Goal: Task Accomplishment & Management: Complete application form

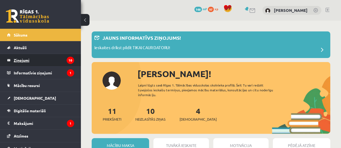
drag, startPoint x: 0, startPoint y: 0, endPoint x: 49, endPoint y: 58, distance: 76.3
click at [49, 58] on legend "Ziņojumi 10" at bounding box center [44, 60] width 60 height 12
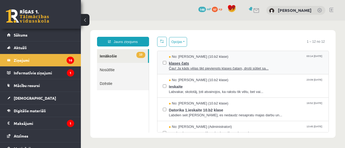
click at [237, 61] on span "klases čats" at bounding box center [246, 63] width 154 height 7
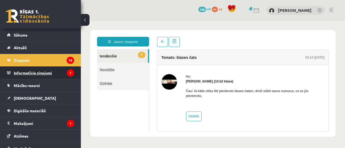
click at [41, 71] on legend "Informatīvie ziņojumi 1" at bounding box center [44, 73] width 60 height 12
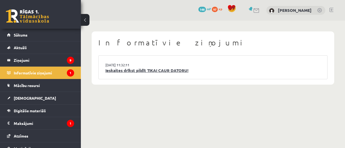
click at [183, 73] on link "Ieskaites drīkst pildīt TIKAI CAUR DATORU!" at bounding box center [212, 71] width 215 height 6
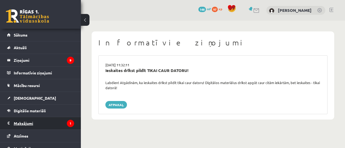
click at [60, 124] on legend "Maksājumi 1" at bounding box center [44, 123] width 60 height 12
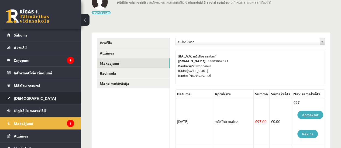
click at [16, 101] on link "[DEMOGRAPHIC_DATA]" at bounding box center [40, 98] width 67 height 12
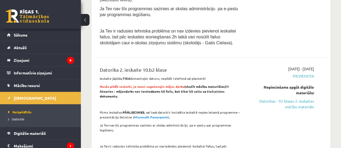
scroll to position [152, 0]
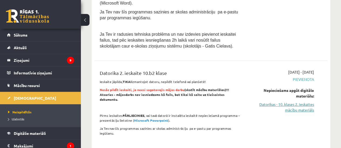
click at [283, 104] on link "Datorikas - 10. klases 2. ieskaites mācību materiāls" at bounding box center [281, 107] width 66 height 11
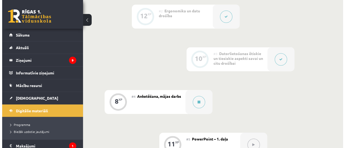
scroll to position [227, 0]
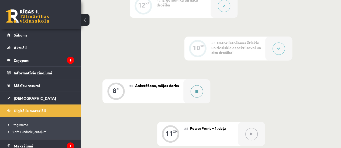
click at [199, 93] on button at bounding box center [196, 91] width 12 height 12
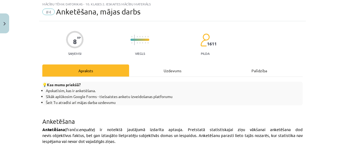
scroll to position [0, 0]
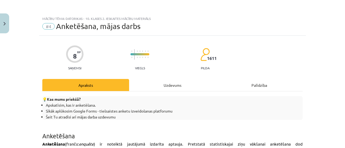
click at [170, 83] on div "Uzdevums" at bounding box center [172, 85] width 87 height 12
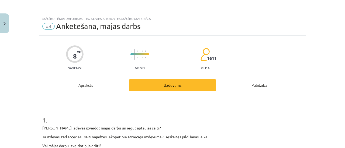
scroll to position [13, 0]
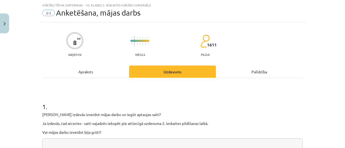
click at [86, 70] on div "Apraksts" at bounding box center [85, 72] width 87 height 12
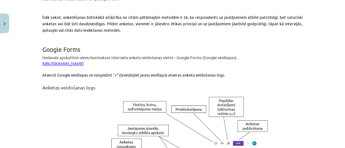
scroll to position [359, 0]
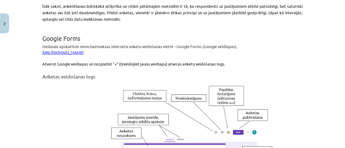
click at [83, 50] on link "https://www.google.com/intl/lv/forms/about/" at bounding box center [62, 52] width 41 height 5
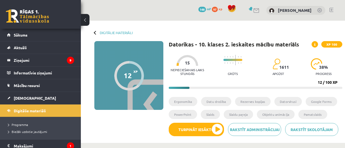
scroll to position [240, 0]
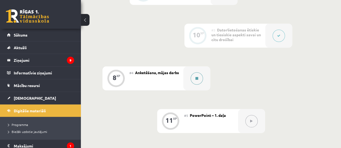
click at [200, 78] on button at bounding box center [196, 78] width 12 height 12
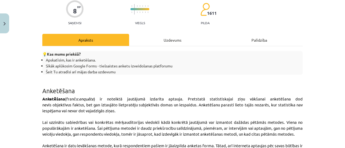
scroll to position [0, 0]
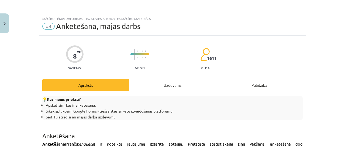
click at [162, 84] on div "Uzdevums" at bounding box center [172, 85] width 87 height 12
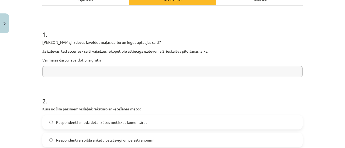
scroll to position [85, 0]
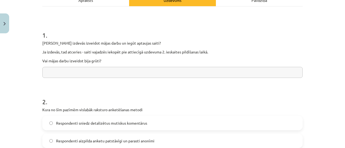
click at [114, 72] on input "text" at bounding box center [172, 72] width 260 height 11
type input "**********"
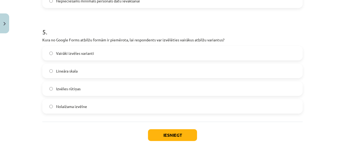
scroll to position [479, 0]
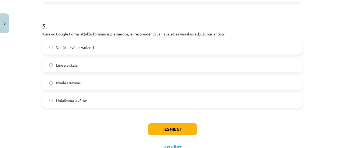
click at [77, 81] on span "Izvēles rūtiņas" at bounding box center [68, 83] width 25 height 6
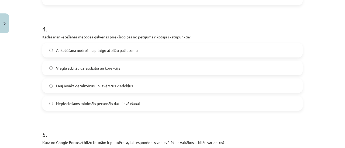
scroll to position [373, 0]
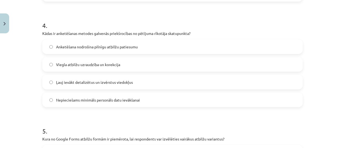
click at [150, 67] on label "Viegla atbilžu uzraudzība un korekcija" at bounding box center [172, 64] width 259 height 13
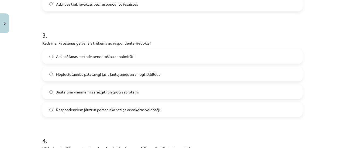
scroll to position [259, 0]
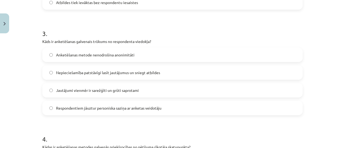
click at [182, 73] on label "Nepieciešamība patstāvīgi lasīt jautājumus un sniegt atbildes" at bounding box center [172, 72] width 259 height 13
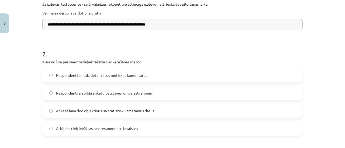
scroll to position [142, 0]
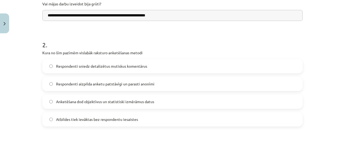
click at [178, 88] on label "Respondenti aizpilda anketu patstāvīgi un parasti anonīmi" at bounding box center [172, 83] width 259 height 13
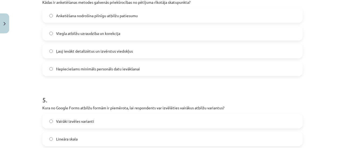
scroll to position [500, 0]
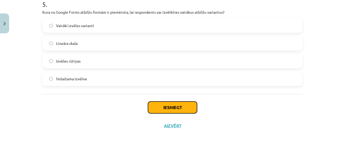
click at [178, 110] on button "Iesniegt" at bounding box center [172, 108] width 49 height 12
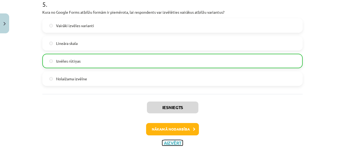
click at [173, 145] on button "Aizvērt" at bounding box center [172, 143] width 20 height 5
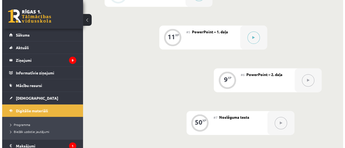
scroll to position [323, 0]
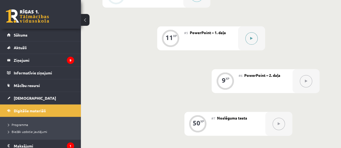
click at [249, 34] on button at bounding box center [251, 38] width 12 height 12
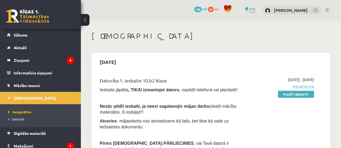
scroll to position [152, 0]
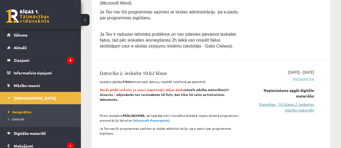
click at [297, 106] on link "Datorikas - 10. klases 2. ieskaites mācību materiāls" at bounding box center [281, 107] width 66 height 11
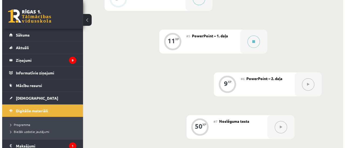
scroll to position [319, 0]
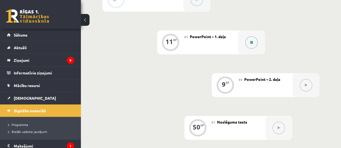
click at [252, 43] on icon at bounding box center [251, 42] width 3 height 3
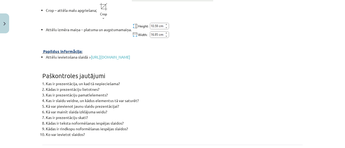
scroll to position [2002, 0]
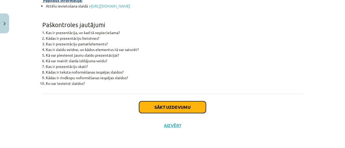
click at [190, 106] on button "Sākt uzdevumu" at bounding box center [172, 108] width 67 height 12
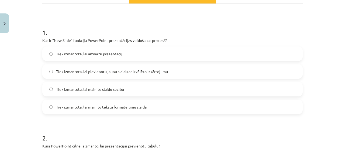
scroll to position [85, 0]
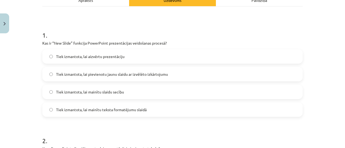
click at [184, 76] on label "Tiek izmantota, lai pievienotu jaunu slaidu ar izvēlēto izkārtojumu" at bounding box center [172, 74] width 259 height 13
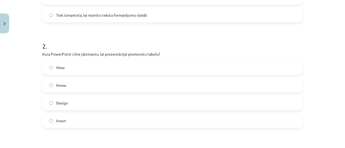
scroll to position [183, 0]
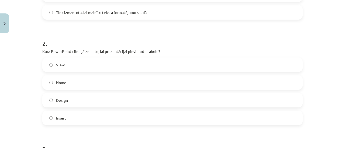
click at [179, 125] on label "Insert" at bounding box center [172, 117] width 259 height 13
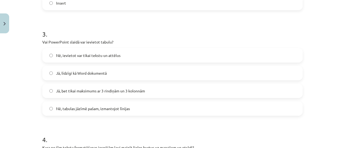
scroll to position [297, 0]
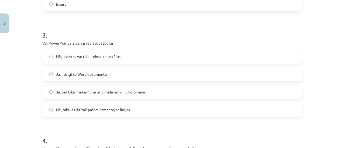
click at [143, 72] on label "Jā, līdzīgi kā Word dokumentā" at bounding box center [172, 74] width 259 height 13
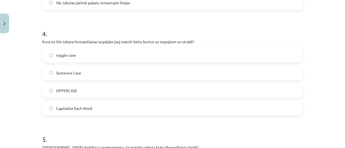
scroll to position [403, 0]
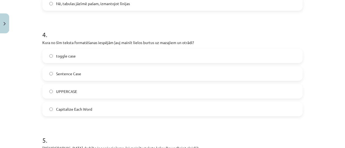
click at [89, 58] on label "toggle case" at bounding box center [172, 55] width 259 height 13
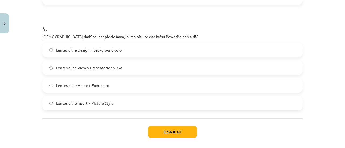
scroll to position [514, 0]
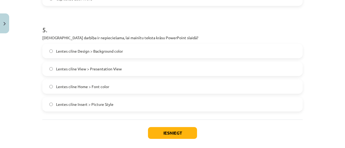
click at [135, 87] on label "Lentes cilne Home > Font color" at bounding box center [172, 86] width 259 height 13
click at [189, 130] on button "Iesniegt" at bounding box center [172, 133] width 49 height 12
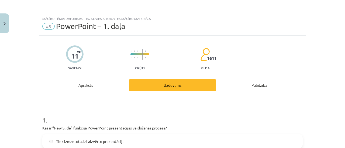
scroll to position [556, 0]
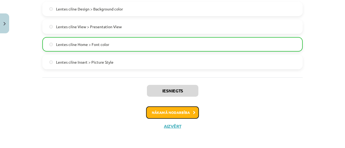
click at [175, 116] on button "Nākamā nodarbība" at bounding box center [172, 113] width 53 height 12
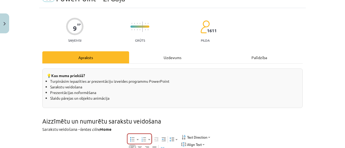
scroll to position [13, 0]
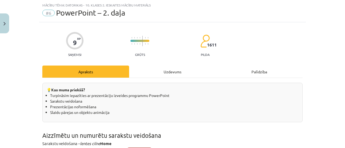
click at [170, 69] on div "Uzdevums" at bounding box center [172, 72] width 87 height 12
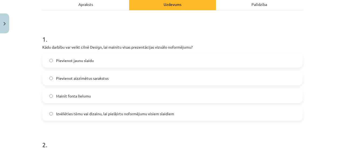
scroll to position [82, 0]
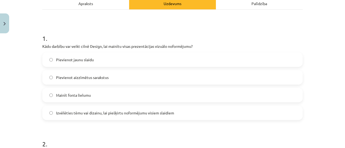
click at [194, 113] on label "Izvēlēties tēmu vai dizainu, lai piešķirtu noformējumu visiem slaidiem" at bounding box center [172, 112] width 259 height 13
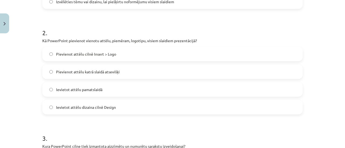
scroll to position [194, 0]
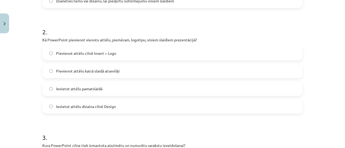
click at [199, 53] on label "Pievienot attēlu cilnē Insert > Logo" at bounding box center [172, 53] width 259 height 13
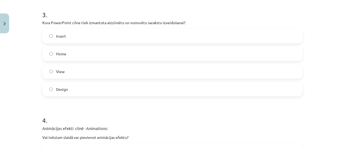
scroll to position [316, 0]
click at [117, 92] on label "Design" at bounding box center [172, 89] width 259 height 13
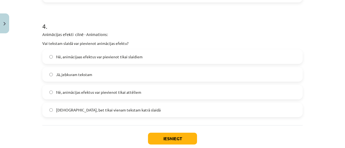
scroll to position [412, 0]
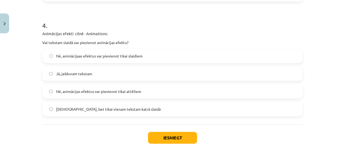
click at [135, 74] on label "Jā, jebkuram tekstam" at bounding box center [172, 73] width 259 height 13
click at [178, 136] on button "Iesniegt" at bounding box center [172, 138] width 49 height 12
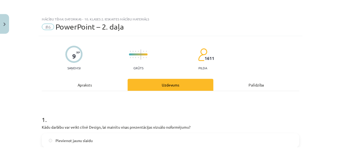
scroll to position [459, 0]
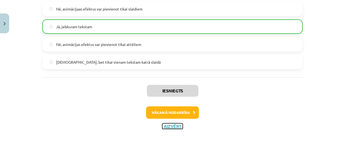
click at [177, 127] on button "Aizvērt" at bounding box center [172, 126] width 20 height 5
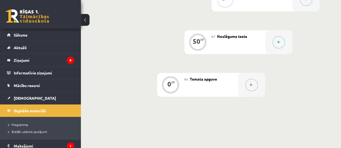
scroll to position [399, 0]
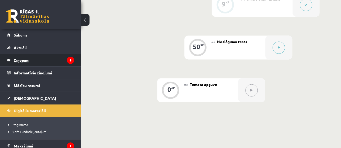
click at [47, 63] on legend "Ziņojumi 9" at bounding box center [44, 60] width 60 height 12
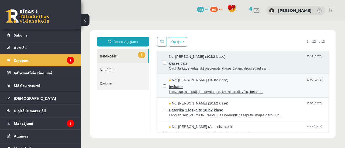
click at [243, 88] on span "Ieskaite" at bounding box center [246, 86] width 154 height 7
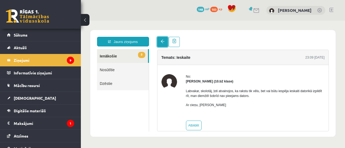
click at [160, 43] on span at bounding box center [162, 42] width 4 height 4
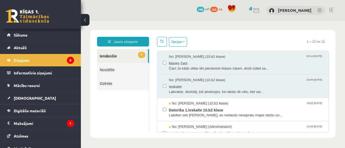
click at [157, 38] on link at bounding box center [162, 42] width 10 height 10
click at [215, 65] on span "klases čats" at bounding box center [246, 63] width 154 height 7
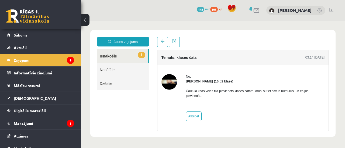
click at [114, 70] on link "Nosūtītie" at bounding box center [123, 70] width 52 height 14
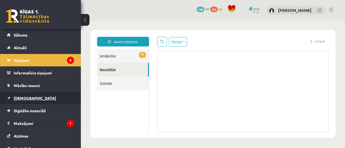
click at [25, 97] on span "[DEMOGRAPHIC_DATA]" at bounding box center [35, 98] width 42 height 5
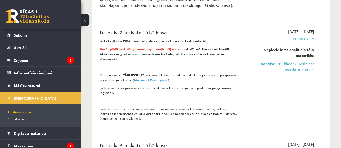
scroll to position [202, 0]
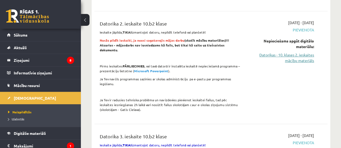
click at [298, 52] on link "Datorikas - 10. klases 2. ieskaites mācību materiāls" at bounding box center [281, 57] width 66 height 11
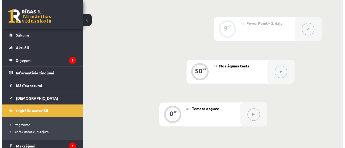
scroll to position [374, 0]
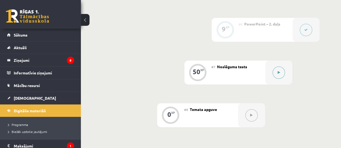
click at [284, 73] on button at bounding box center [278, 73] width 12 height 12
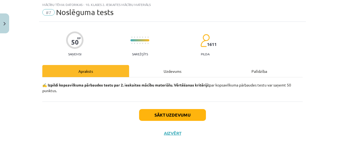
scroll to position [22, 0]
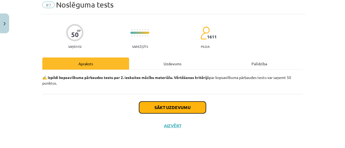
click at [179, 110] on button "Sākt uzdevumu" at bounding box center [172, 108] width 67 height 12
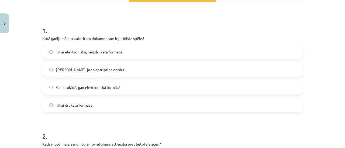
scroll to position [91, 0]
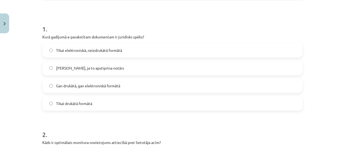
click at [256, 50] on label "Tikai elektroniskā, neizdrukātā formātā" at bounding box center [172, 50] width 259 height 13
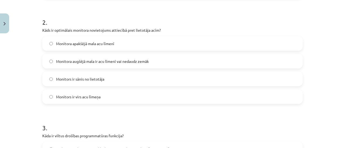
scroll to position [196, 0]
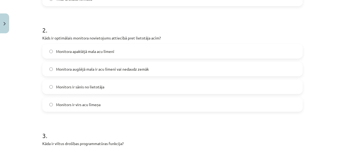
click at [151, 74] on label "Monitora augšējā mala ir acu līmenī vai nedaudz zemāk" at bounding box center [172, 68] width 259 height 13
click at [128, 52] on label "Monitora apakšējā mala acu līmenī" at bounding box center [172, 51] width 259 height 13
click at [241, 76] on label "Monitora augšējā mala ir acu līmenī vai nedaudz zemāk" at bounding box center [172, 68] width 259 height 13
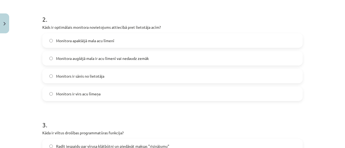
scroll to position [205, 0]
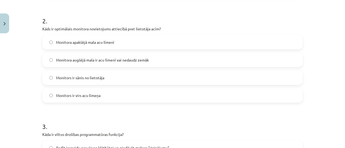
click at [169, 37] on label "Monitora apakšējā mala acu līmenī" at bounding box center [172, 42] width 259 height 13
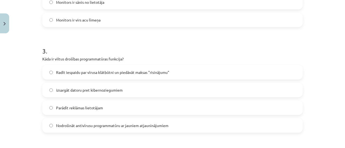
scroll to position [278, 0]
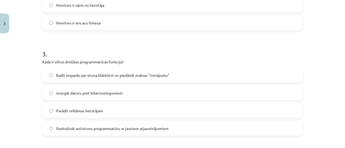
click at [204, 128] on label "Nodrošināt antivīrusu programmatūru ar jauniem atjauninājumiem" at bounding box center [172, 128] width 259 height 13
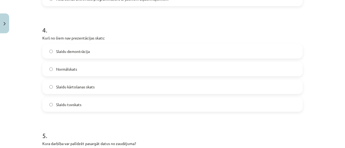
scroll to position [406, 0]
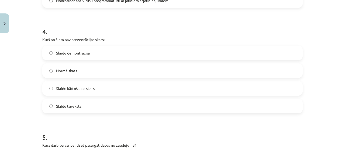
click at [152, 73] on label "Normālskats" at bounding box center [172, 70] width 259 height 13
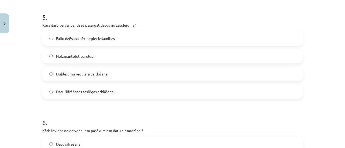
scroll to position [525, 0]
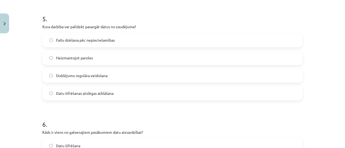
click at [127, 79] on label "Dublējumu regulāra veidošana" at bounding box center [172, 75] width 259 height 13
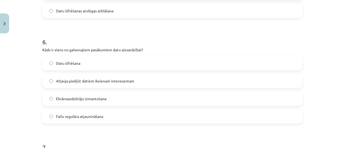
scroll to position [606, 0]
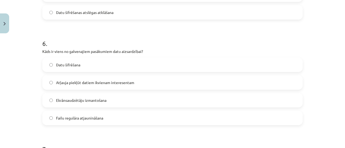
click at [153, 67] on label "Datu šifrēšana" at bounding box center [172, 64] width 259 height 13
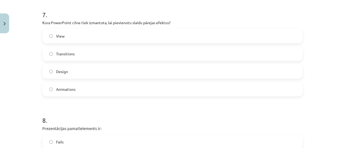
scroll to position [720, 0]
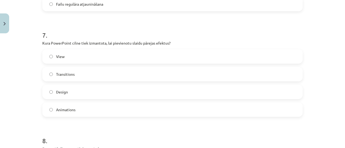
click at [118, 111] on label "Animations" at bounding box center [172, 109] width 259 height 13
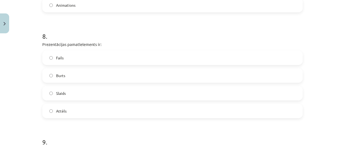
scroll to position [828, 0]
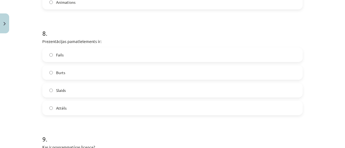
click at [104, 92] on label "Slaids" at bounding box center [172, 90] width 259 height 13
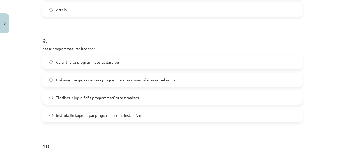
scroll to position [925, 0]
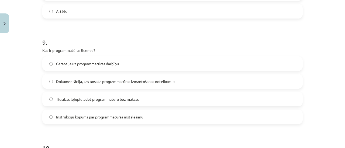
click at [162, 68] on label "Garantija uz programmatūras darbību" at bounding box center [172, 63] width 259 height 13
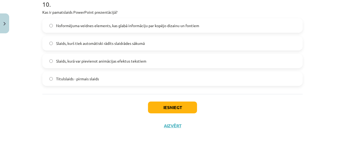
click at [130, 81] on label "Titulslaids - pirmais slaids" at bounding box center [172, 78] width 259 height 13
click at [177, 104] on button "Iesniegt" at bounding box center [172, 108] width 49 height 12
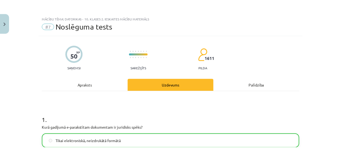
scroll to position [1086, 0]
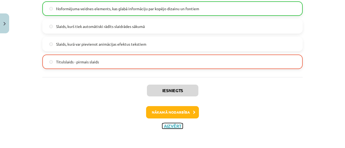
click at [175, 127] on button "Aizvērt" at bounding box center [172, 126] width 20 height 5
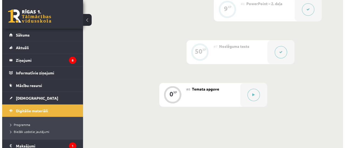
scroll to position [407, 0]
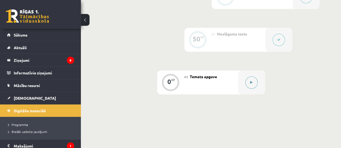
click at [253, 87] on button at bounding box center [251, 82] width 12 height 12
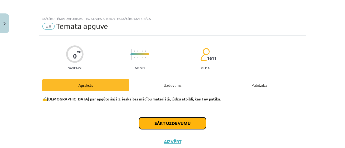
click at [180, 120] on button "Sākt uzdevumu" at bounding box center [172, 124] width 67 height 12
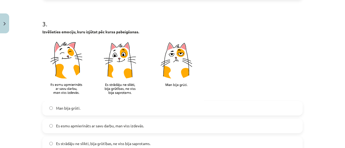
scroll to position [434, 0]
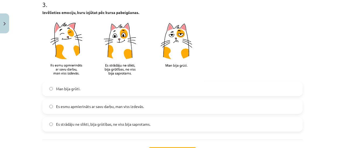
click at [154, 125] on label "Es strādāju ne slikti, bija grūtības, ne viss bija saprotams." at bounding box center [172, 124] width 259 height 13
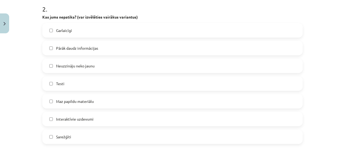
scroll to position [273, 0]
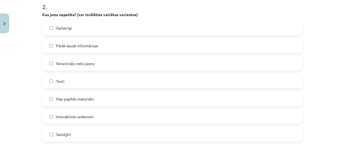
click at [114, 46] on label "Pārāk daudz informācijas" at bounding box center [172, 45] width 259 height 13
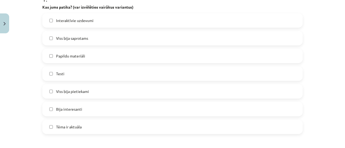
scroll to position [124, 0]
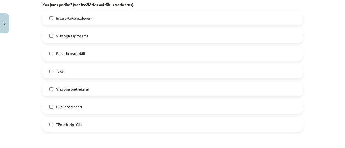
click at [98, 124] on label "Tēma ir aktuāla" at bounding box center [172, 124] width 259 height 13
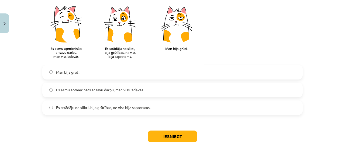
scroll to position [480, 0]
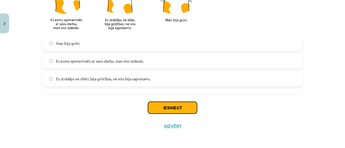
click at [177, 107] on button "Iesniegt" at bounding box center [172, 108] width 49 height 12
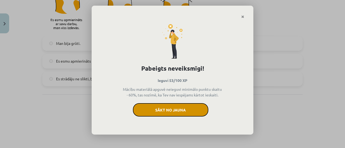
click at [197, 108] on button "Sākt no jauna" at bounding box center [170, 109] width 75 height 13
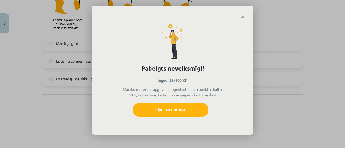
drag, startPoint x: 344, startPoint y: 136, endPoint x: 344, endPoint y: 99, distance: 36.6
click at [344, 99] on div "Pabeigts neveiksmīgi! Ieguvi 53/100 XP Mācību materiālā apguvē neieguvi minimāl…" at bounding box center [172, 74] width 345 height 148
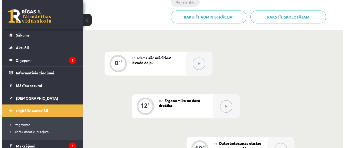
scroll to position [129, 0]
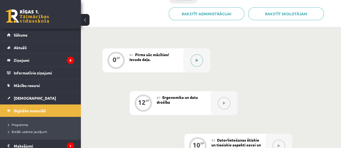
click at [202, 58] on button at bounding box center [196, 60] width 12 height 12
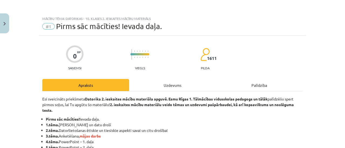
click at [157, 86] on div "Uzdevums" at bounding box center [172, 85] width 87 height 12
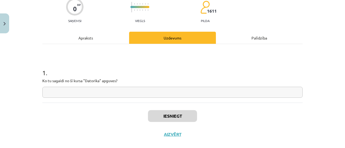
scroll to position [48, 0]
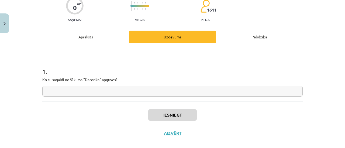
click at [187, 93] on input "text" at bounding box center [172, 91] width 260 height 11
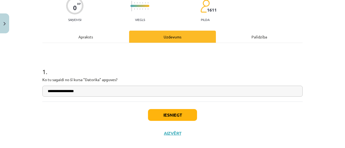
type input "**********"
click at [176, 120] on button "Iesniegt" at bounding box center [172, 115] width 49 height 12
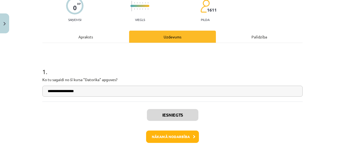
scroll to position [129, 0]
click at [170, 135] on button "Nākamā nodarbība" at bounding box center [172, 137] width 53 height 12
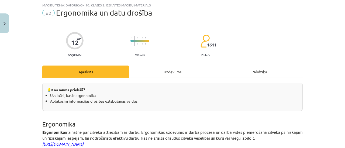
scroll to position [13, 0]
click at [175, 71] on div "Uzdevums" at bounding box center [172, 72] width 87 height 12
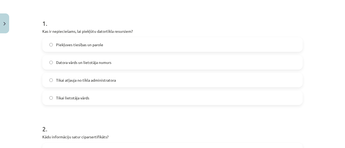
scroll to position [91, 0]
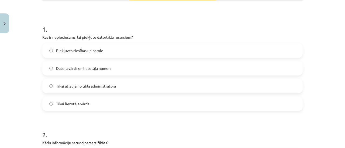
click at [113, 53] on label "Piekļuves tiesības un parole" at bounding box center [172, 50] width 259 height 13
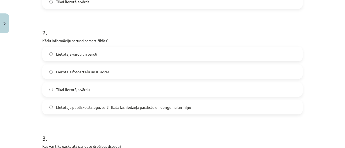
scroll to position [192, 0]
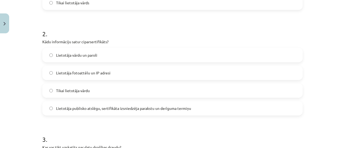
click at [132, 109] on span "Lietotāja publisko atslēgu, sertifikāta izsniedzēja parakstu un derīguma termiņu" at bounding box center [123, 109] width 135 height 6
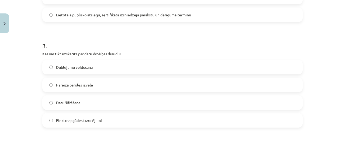
scroll to position [293, 0]
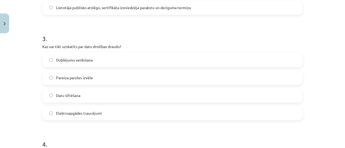
click at [127, 57] on label "Dublējumu veidošana" at bounding box center [172, 59] width 259 height 13
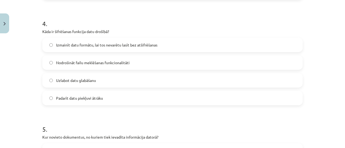
scroll to position [409, 0]
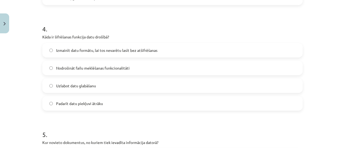
click at [143, 53] on span "Izmainīt datu formātu, lai tos nevarētu lasīt bez atšifrēšanas" at bounding box center [106, 51] width 101 height 6
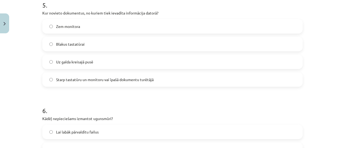
click at [121, 83] on label "Starp tastatūru un monitoru vai īpašā dokumentu turētājā" at bounding box center [172, 79] width 259 height 13
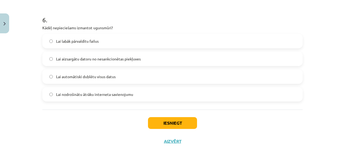
scroll to position [629, 0]
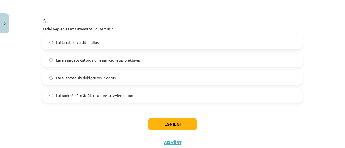
click at [147, 58] on label "Lai aizsargātu datoru no nesankcionētas piekļuves" at bounding box center [172, 59] width 259 height 13
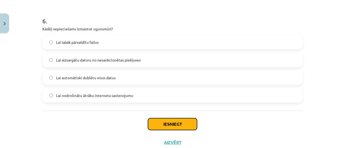
click at [176, 125] on button "Iesniegt" at bounding box center [172, 124] width 49 height 12
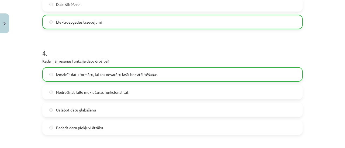
scroll to position [662, 0]
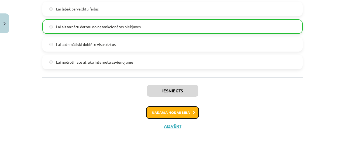
click at [169, 113] on button "Nākamā nodarbība" at bounding box center [172, 113] width 53 height 12
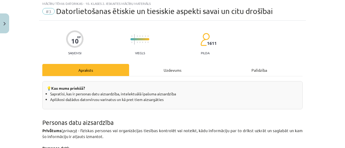
scroll to position [13, 0]
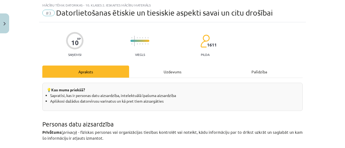
click at [166, 74] on div "Uzdevums" at bounding box center [172, 72] width 87 height 12
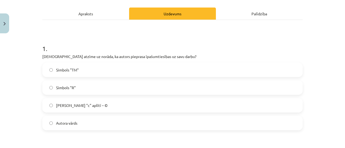
scroll to position [73, 0]
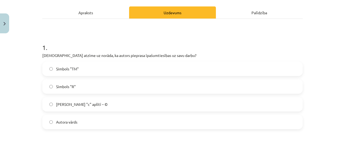
click at [148, 107] on label "Burts "c" aplītī – ©" at bounding box center [172, 104] width 259 height 13
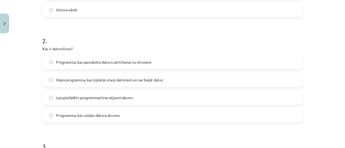
scroll to position [187, 0]
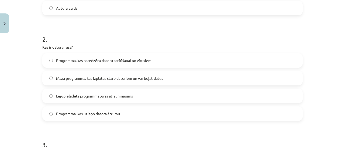
click at [157, 78] on span "Maza programma, kas izplatās starp datoriem un var bojāt datus" at bounding box center [109, 79] width 107 height 6
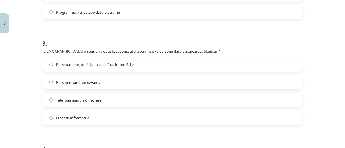
scroll to position [301, 0]
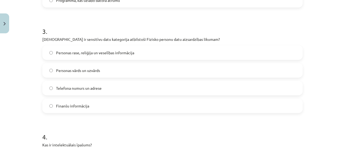
click at [106, 69] on label "Personas vārds un uzvārds" at bounding box center [172, 70] width 259 height 13
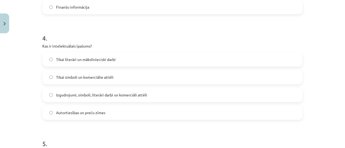
scroll to position [402, 0]
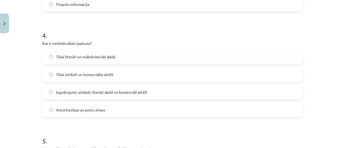
click at [202, 90] on label "Izgudrojumi, simboli, literāri darbi un komerciāli attēli" at bounding box center [172, 92] width 259 height 13
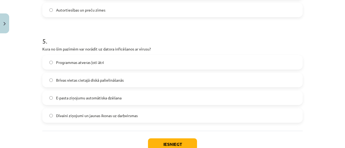
scroll to position [505, 0]
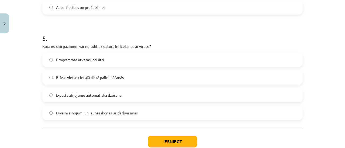
click at [116, 117] on label "Dīvaini ziņojumi un jaunas ikonas uz darbvirsmas" at bounding box center [172, 112] width 259 height 13
click at [180, 143] on button "Iesniegt" at bounding box center [172, 142] width 49 height 12
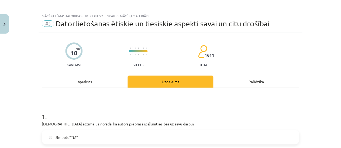
scroll to position [556, 0]
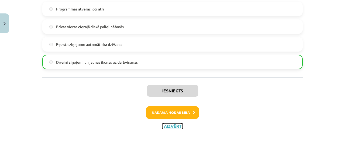
click at [173, 127] on button "Aizvērt" at bounding box center [172, 126] width 20 height 5
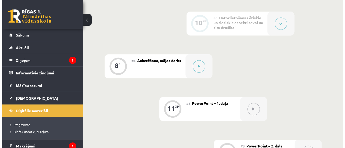
scroll to position [253, 0]
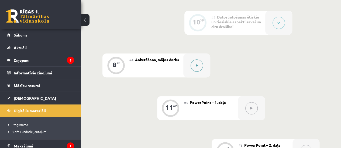
click at [197, 69] on button at bounding box center [196, 66] width 12 height 12
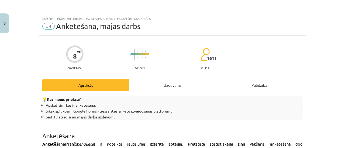
click at [165, 87] on div "Uzdevums" at bounding box center [172, 85] width 87 height 12
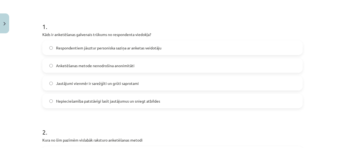
scroll to position [93, 0]
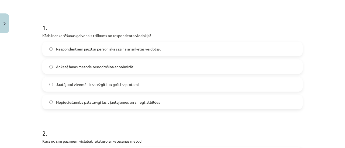
click at [171, 106] on label "Nepieciešamība patstāvīgi lasīt jautājumus un sniegt atbildes" at bounding box center [172, 102] width 259 height 13
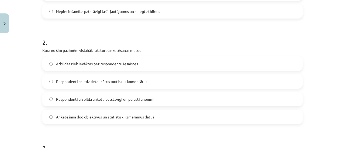
scroll to position [183, 0]
click at [176, 106] on div "Respondenti aizpilda anketu patstāvīgi un parasti anonīmi" at bounding box center [172, 100] width 260 height 15
click at [149, 96] on label "Respondenti aizpilda anketu patstāvīgi un parasti anonīmi" at bounding box center [172, 99] width 259 height 13
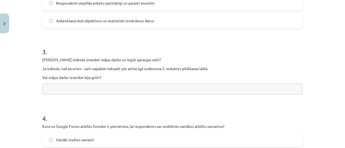
scroll to position [282, 0]
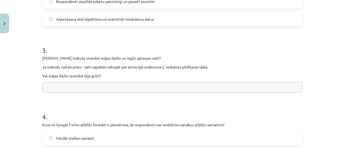
click at [224, 90] on input "text" at bounding box center [172, 87] width 260 height 11
type input "*"
type input "**********"
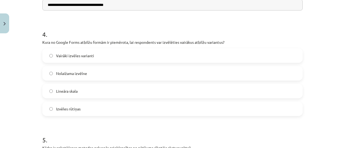
scroll to position [365, 0]
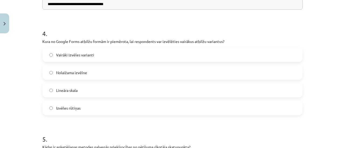
click at [139, 109] on label "Izvēles rūtiņas" at bounding box center [172, 108] width 259 height 13
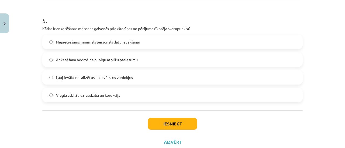
scroll to position [481, 0]
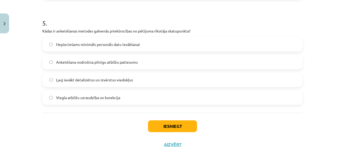
click at [184, 84] on label "Ļauj ievākt detalizētus un izvērstus viedokļus" at bounding box center [172, 79] width 259 height 13
click at [187, 125] on button "Iesniegt" at bounding box center [172, 127] width 49 height 12
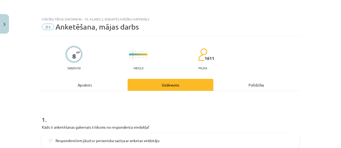
scroll to position [517, 0]
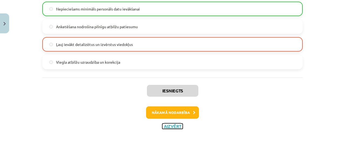
click at [171, 126] on button "Aizvērt" at bounding box center [172, 126] width 20 height 5
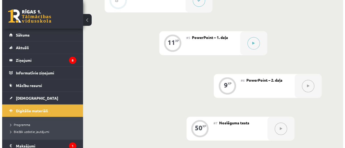
scroll to position [314, 0]
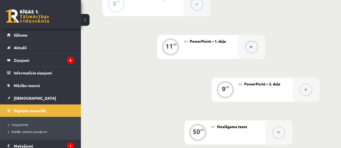
click at [256, 49] on button at bounding box center [251, 47] width 12 height 12
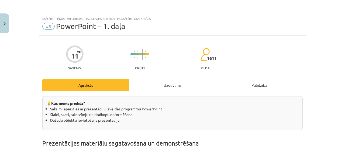
click at [166, 88] on div "Uzdevums" at bounding box center [172, 85] width 87 height 12
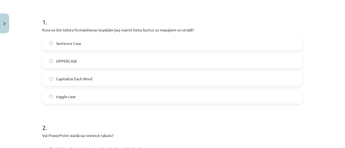
scroll to position [97, 0]
click at [83, 100] on label "toggle case" at bounding box center [172, 97] width 259 height 13
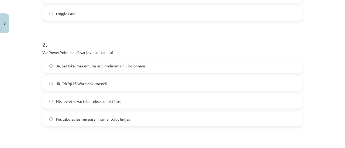
scroll to position [183, 0]
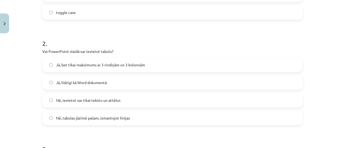
click at [105, 85] on label "Jā, līdzīgi kā Word dokumentā" at bounding box center [172, 82] width 259 height 13
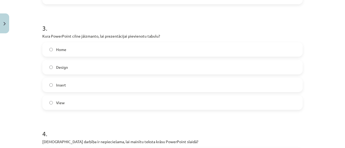
scroll to position [305, 0]
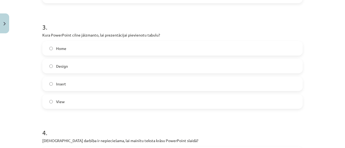
click at [138, 81] on label "Insert" at bounding box center [172, 83] width 259 height 13
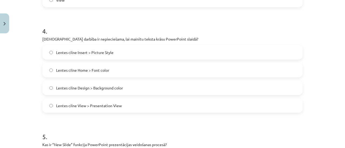
scroll to position [408, 0]
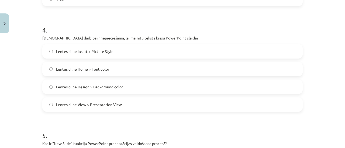
click at [152, 108] on label "Lentes cilne View > Presentation View" at bounding box center [172, 104] width 259 height 13
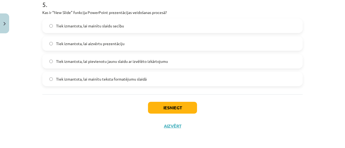
scroll to position [533, 0]
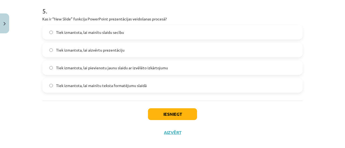
click at [196, 68] on label "Tiek izmantota, lai pievienotu jaunu slaidu ar izvēlēto izkārtojumu" at bounding box center [172, 67] width 259 height 13
click at [186, 115] on button "Iesniegt" at bounding box center [172, 115] width 49 height 12
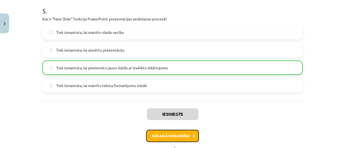
click at [185, 134] on button "Nākamā nodarbība" at bounding box center [172, 136] width 53 height 12
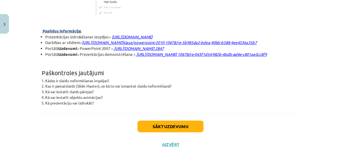
scroll to position [1533, 0]
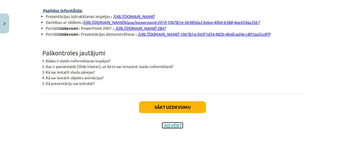
click at [173, 127] on button "Aizvērt" at bounding box center [172, 125] width 20 height 5
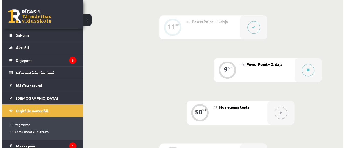
scroll to position [334, 0]
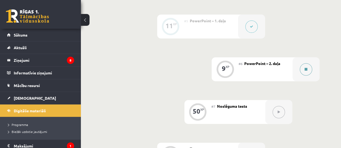
click at [303, 72] on button at bounding box center [305, 69] width 12 height 12
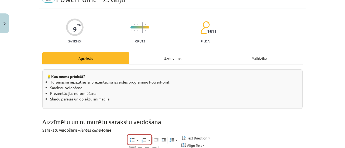
scroll to position [0, 0]
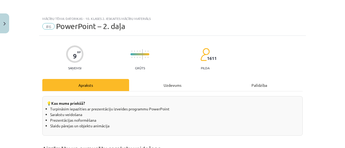
click at [169, 82] on div "Uzdevums" at bounding box center [172, 85] width 87 height 12
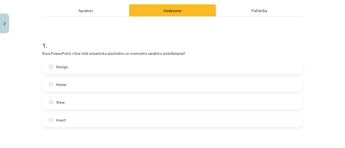
scroll to position [87, 0]
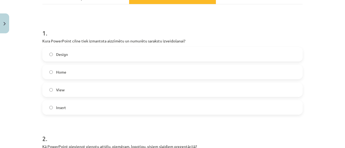
click at [155, 109] on label "Insert" at bounding box center [172, 107] width 259 height 13
drag, startPoint x: 339, startPoint y: 44, endPoint x: 343, endPoint y: 53, distance: 9.2
click at [343, 53] on div "Mācību tēma: Datorikas - 10. klases 2. ieskaites mācību materiāls #6 PowerPoint…" at bounding box center [172, 74] width 345 height 148
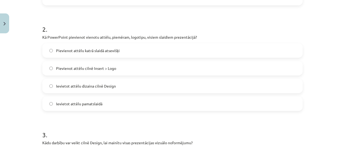
scroll to position [198, 0]
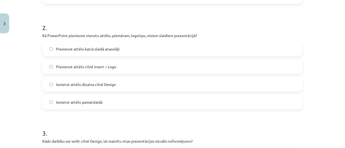
click at [219, 71] on label "Pievienot attēlu cilnē Insert > Logo" at bounding box center [172, 66] width 259 height 13
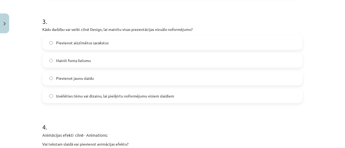
scroll to position [310, 0]
click at [244, 96] on label "Izvēlēties tēmu vai dizainu, lai piešķirtu noformējumu visiem slaidiem" at bounding box center [172, 96] width 259 height 13
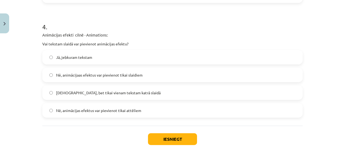
scroll to position [412, 0]
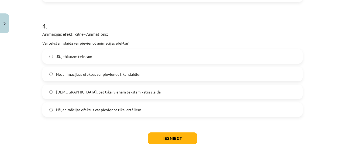
click at [222, 56] on label "Jā, jebkuram tekstam" at bounding box center [172, 56] width 259 height 13
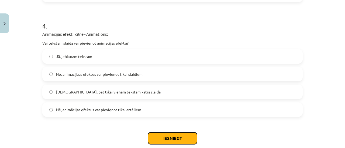
click at [176, 137] on button "Iesniegt" at bounding box center [172, 139] width 49 height 12
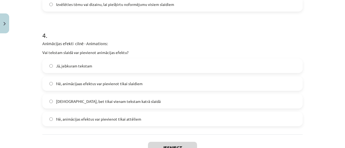
scroll to position [443, 0]
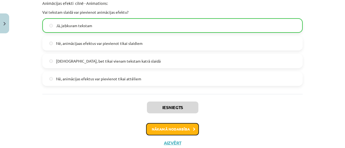
click at [176, 130] on button "Nākamā nodarbība" at bounding box center [172, 129] width 53 height 12
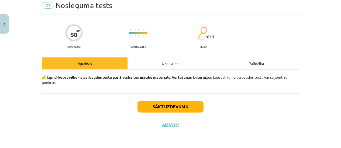
scroll to position [13, 0]
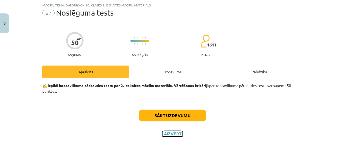
click at [173, 133] on button "Aizvērt" at bounding box center [172, 133] width 20 height 5
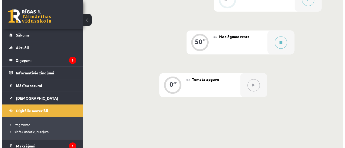
scroll to position [397, 0]
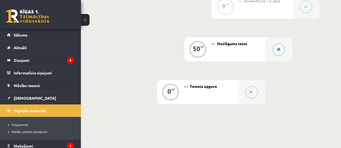
click at [283, 52] on button at bounding box center [278, 49] width 12 height 12
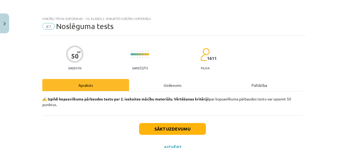
click at [178, 87] on div "Uzdevums" at bounding box center [172, 85] width 87 height 12
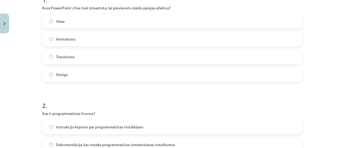
scroll to position [103, 0]
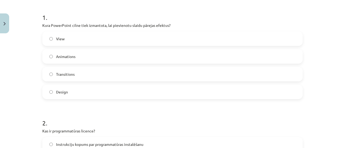
click at [171, 59] on label "Animations" at bounding box center [172, 56] width 259 height 13
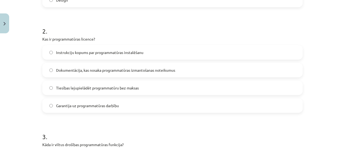
scroll to position [187, 0]
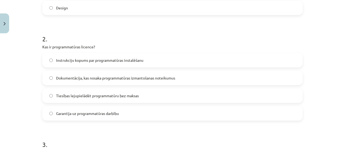
click at [186, 79] on label "Dokumentācija, kas nosaka programmatūras izmantošanas noteikumus" at bounding box center [172, 77] width 259 height 13
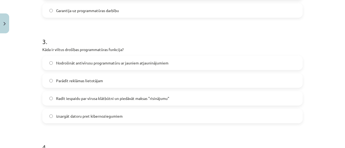
scroll to position [294, 0]
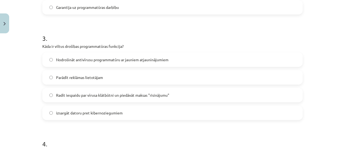
click at [201, 92] on label "Radīt iespaidu par vīrusa klātbūtni un piedāvāt maksas "risinājumu"" at bounding box center [172, 95] width 259 height 13
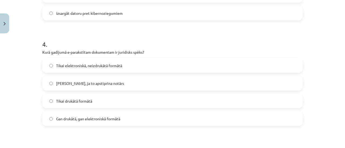
scroll to position [395, 0]
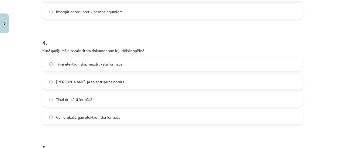
click at [217, 65] on label "Tikai elektroniskā, neizdrukātā formātā" at bounding box center [172, 63] width 259 height 13
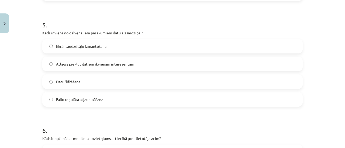
scroll to position [520, 0]
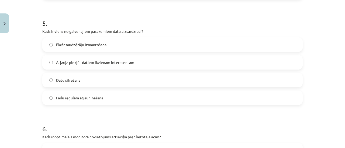
click at [225, 79] on label "Datu šifrēšana" at bounding box center [172, 80] width 259 height 13
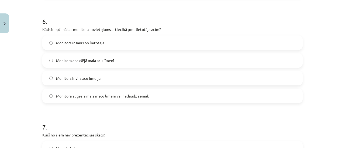
scroll to position [626, 0]
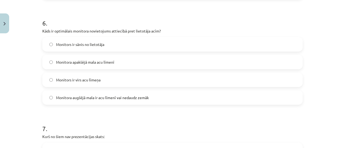
click at [267, 67] on label "Monitora apakšējā mala acu līmenī" at bounding box center [172, 61] width 259 height 13
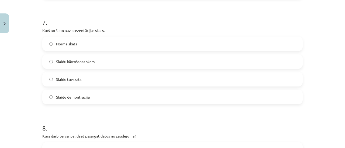
scroll to position [729, 0]
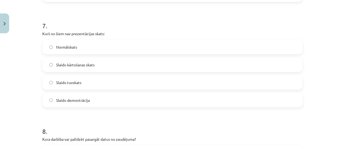
click at [180, 99] on label "Slaidu demontrācija" at bounding box center [172, 100] width 259 height 13
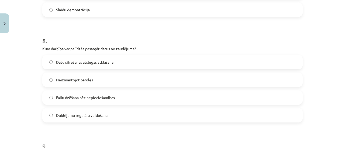
scroll to position [822, 0]
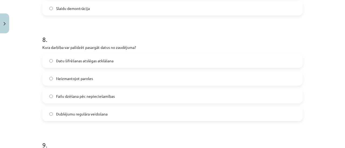
click at [148, 114] on label "Dublējumu regulāra veidošana" at bounding box center [172, 113] width 259 height 13
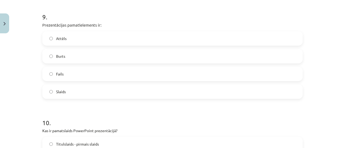
scroll to position [945, 0]
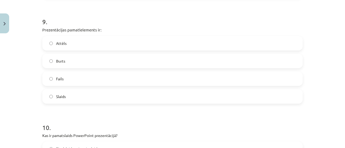
click at [132, 96] on label "Slaids" at bounding box center [172, 96] width 259 height 13
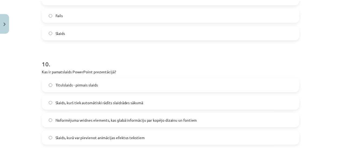
scroll to position [1069, 0]
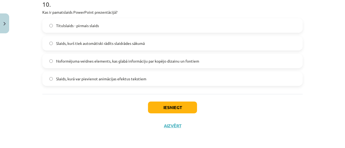
click at [130, 21] on label "Titulslaids - pirmais slaids" at bounding box center [172, 25] width 259 height 13
click at [169, 109] on button "Iesniegt" at bounding box center [172, 108] width 49 height 12
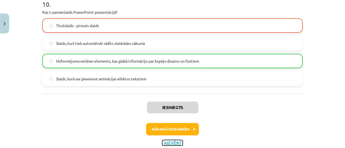
click at [167, 142] on button "Aizvērt" at bounding box center [172, 143] width 20 height 5
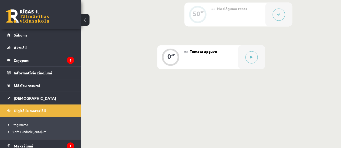
scroll to position [447, 0]
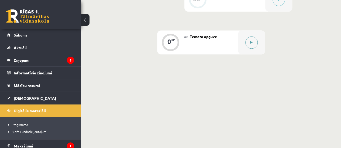
click at [250, 48] on button at bounding box center [251, 42] width 12 height 12
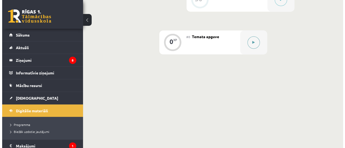
scroll to position [434, 0]
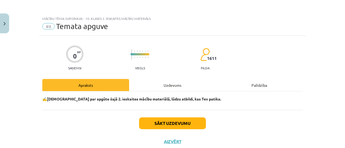
click at [162, 80] on div "Uzdevums" at bounding box center [172, 85] width 87 height 12
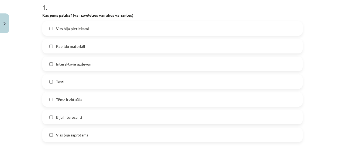
scroll to position [115, 0]
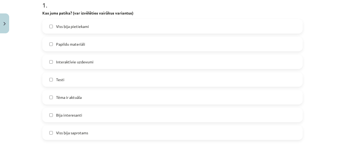
click at [162, 61] on label "Interaktīvie uzdevumi" at bounding box center [172, 61] width 259 height 13
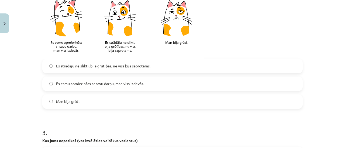
scroll to position [299, 0]
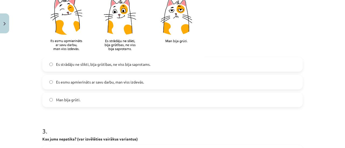
click at [146, 65] on span "Es strādāju ne slikti, bija grūtības, ne viss bija saprotams." at bounding box center [103, 65] width 94 height 6
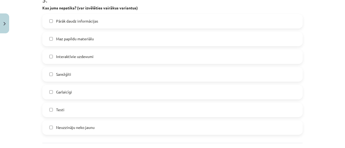
scroll to position [429, 0]
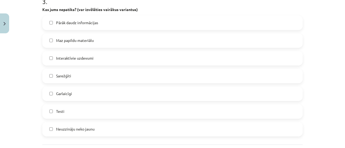
click at [98, 25] on label "Pārāk daudz informācijas" at bounding box center [172, 22] width 259 height 13
drag, startPoint x: 337, startPoint y: 116, endPoint x: 344, endPoint y: 123, distance: 10.1
click at [344, 123] on div "Mācību tēma: Datorikas - 10. klases 2. ieskaites mācību materiāls #8 Temata apg…" at bounding box center [172, 74] width 345 height 148
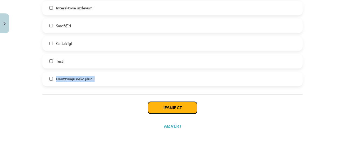
click at [189, 106] on button "Iesniegt" at bounding box center [172, 108] width 49 height 12
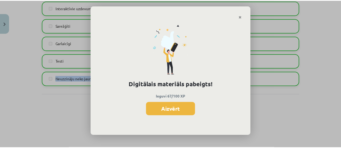
scroll to position [434, 0]
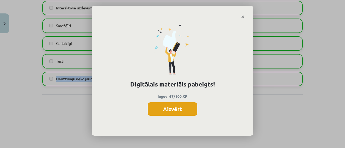
click at [183, 108] on button "Aizvērt" at bounding box center [173, 109] width 50 height 13
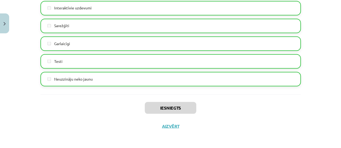
click at [167, 126] on div "Iesniegts Aizvērt" at bounding box center [170, 114] width 260 height 38
click at [167, 126] on button "Aizvērt" at bounding box center [170, 126] width 20 height 5
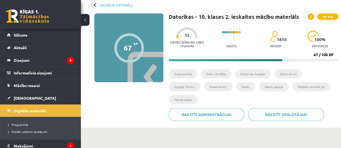
scroll to position [0, 0]
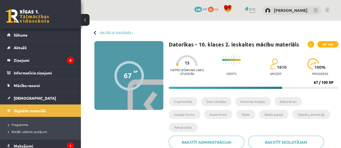
drag, startPoint x: 98, startPoint y: 33, endPoint x: 93, endPoint y: 33, distance: 4.3
click at [93, 33] on div "Digitālie materiāli 67 XP XP 100 67 / 100 XP Datorikas - 10. klases 2. ieskaite…" at bounding box center [211, 88] width 260 height 135
click at [107, 32] on link "Digitālie materiāli" at bounding box center [116, 33] width 33 height 4
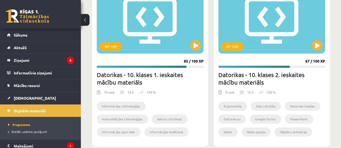
scroll to position [371, 0]
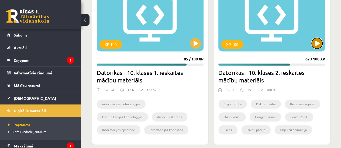
click at [318, 46] on button at bounding box center [316, 43] width 11 height 11
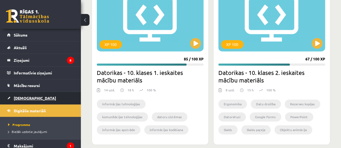
click at [34, 99] on link "[DEMOGRAPHIC_DATA]" at bounding box center [40, 98] width 67 height 12
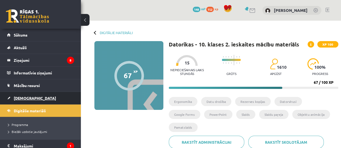
click at [18, 100] on link "[DEMOGRAPHIC_DATA]" at bounding box center [40, 98] width 67 height 12
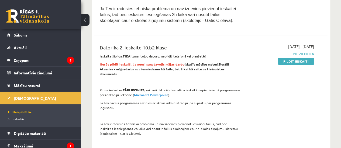
scroll to position [172, 0]
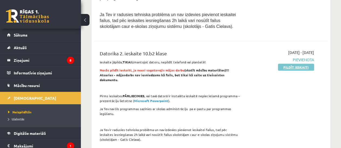
click at [298, 64] on link "Pildīt ieskaiti" at bounding box center [296, 67] width 36 height 7
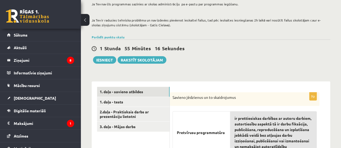
scroll to position [106, 0]
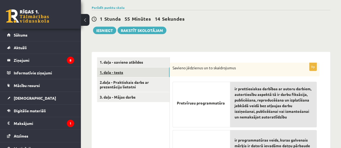
click at [122, 69] on link "1. daļa - tests" at bounding box center [133, 73] width 72 height 10
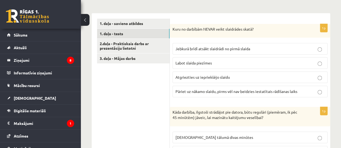
scroll to position [148, 0]
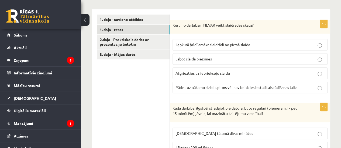
click at [253, 56] on label "Labot slaida piezīmes" at bounding box center [249, 59] width 155 height 12
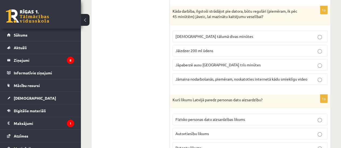
scroll to position [231, 0]
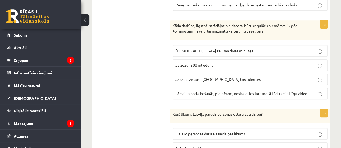
click at [310, 91] on p "Jāmaina nodarbošanās, piemēram, noskatoties internetā kādu smieklīgu video" at bounding box center [249, 94] width 149 height 6
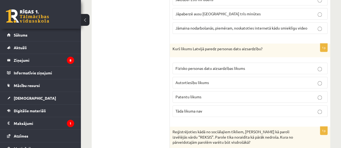
scroll to position [295, 0]
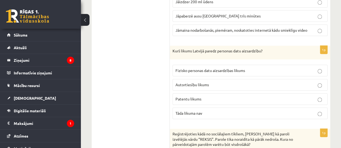
click at [232, 72] on p "Fizisko personas datu aizsardzības likums" at bounding box center [249, 71] width 149 height 6
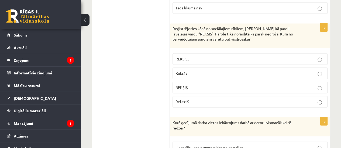
scroll to position [392, 0]
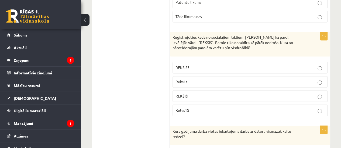
click at [200, 108] on p "Rel<s1S" at bounding box center [249, 111] width 149 height 6
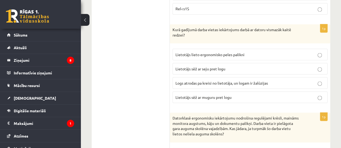
scroll to position [485, 0]
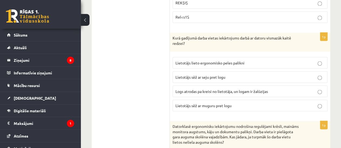
click at [267, 89] on span "Logs atrodas pa kreisi no lietotāja, un logam ir žalūzijas" at bounding box center [221, 91] width 92 height 5
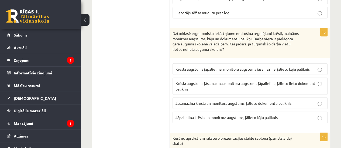
scroll to position [580, 0]
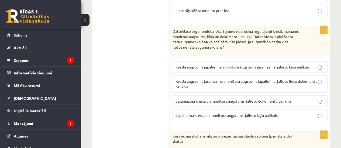
click at [282, 82] on p "Krēsla augstums jāsamazina, monitora augstums jāpalielina, jālieto lieto dokume…" at bounding box center [249, 84] width 149 height 11
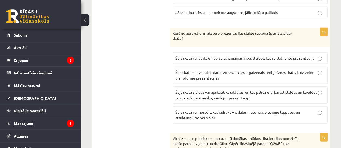
scroll to position [685, 0]
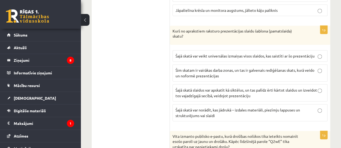
click at [266, 54] on p "Šajā skatā var veikt universālas izmaiņas visos slaidos, kas saistīti ar šo pre…" at bounding box center [249, 56] width 149 height 6
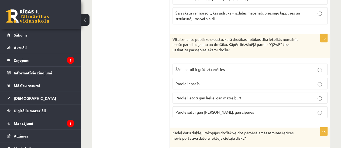
scroll to position [778, 0]
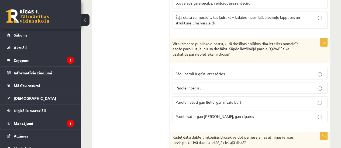
click at [212, 85] on p "Parole ir par īsu" at bounding box center [249, 88] width 149 height 6
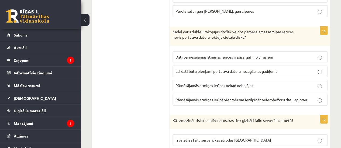
scroll to position [879, 0]
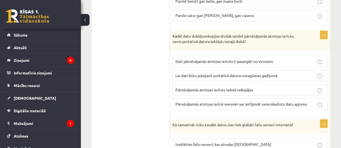
click at [200, 59] on span "Dati pārnēsājamās atmiņas ierīcēs ir pasargāti no vīrusiem" at bounding box center [223, 61] width 97 height 5
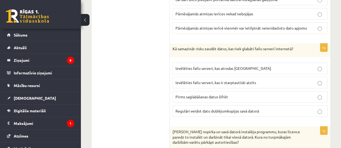
scroll to position [945, 0]
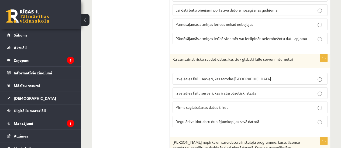
click at [216, 118] on label "Regulāri veidot datu dublējumkopijas savā datorā" at bounding box center [249, 122] width 155 height 12
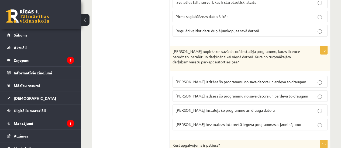
scroll to position [1038, 0]
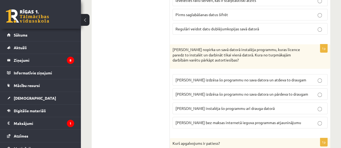
click at [266, 106] on p "Ivars instalēja šo programmu arī drauga datorā" at bounding box center [249, 109] width 149 height 6
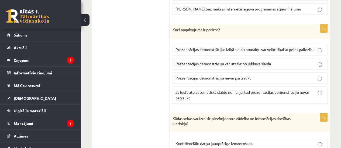
scroll to position [1146, 0]
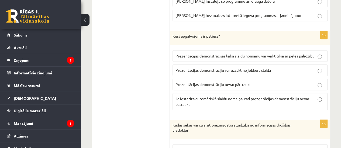
click at [308, 68] on p "Prezentācijas demonstrāciju var uzsākt no jebkura slaida" at bounding box center [249, 71] width 149 height 6
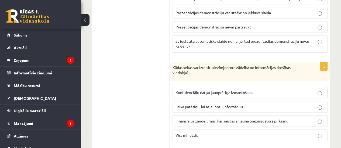
scroll to position [1209, 0]
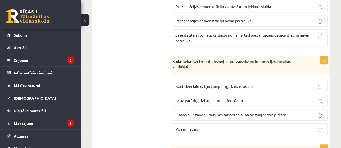
click at [308, 127] on p "Viss minētais" at bounding box center [249, 130] width 149 height 6
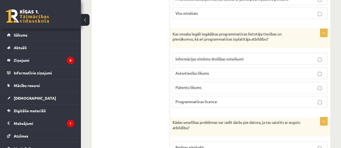
scroll to position [1334, 0]
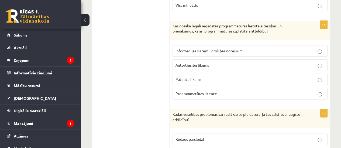
click at [283, 91] on p "Programmatūras licence" at bounding box center [249, 94] width 149 height 6
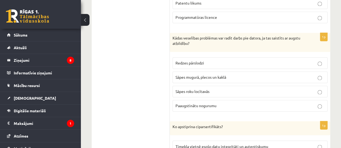
scroll to position [1412, 0]
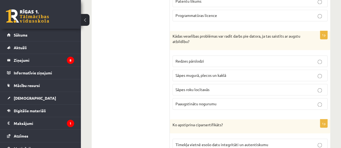
click at [238, 58] on p "Redzes pārslodzi" at bounding box center [249, 61] width 149 height 6
click at [246, 70] on label "Sāpes mugurā, plecos un kaklā" at bounding box center [249, 76] width 155 height 12
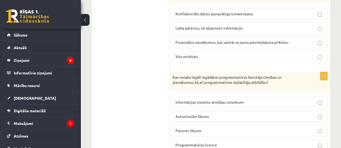
scroll to position [1465, 0]
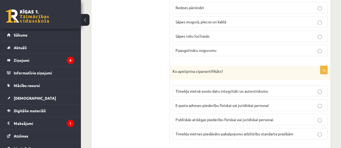
click at [270, 88] on p "Tīmekļa vietnē esošo datu integritāti un autentiskumu" at bounding box center [249, 91] width 149 height 6
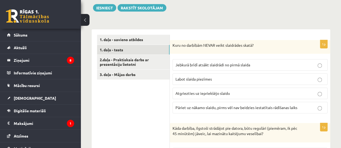
scroll to position [126, 0]
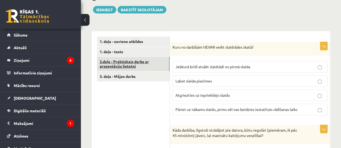
click at [128, 60] on link "2.daļa - Praktiskais darbs ar prezentāciju lietotni" at bounding box center [133, 64] width 72 height 15
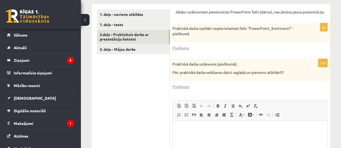
scroll to position [154, 0]
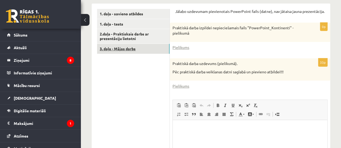
click at [115, 48] on link "3. daļa - Mājas darbs" at bounding box center [133, 49] width 72 height 10
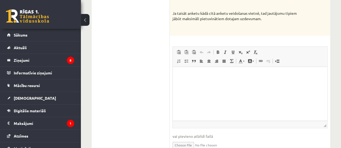
scroll to position [352, 0]
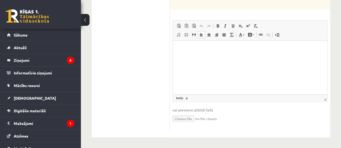
click at [207, 57] on html at bounding box center [250, 49] width 154 height 16
click at [189, 49] on p "Bagātinātā teksta redaktors, wiswyg-editor-user-answer-47024889639460" at bounding box center [250, 49] width 144 height 6
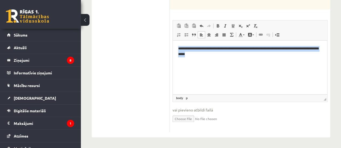
drag, startPoint x: 252, startPoint y: 58, endPoint x: 137, endPoint y: 37, distance: 116.9
click at [173, 41] on html "**********" at bounding box center [250, 52] width 154 height 22
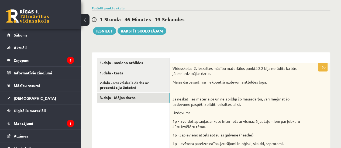
scroll to position [103, 0]
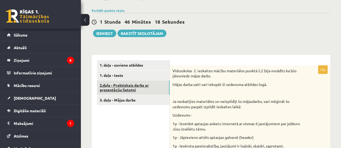
click at [136, 90] on link "2.daļa - Praktiskais darbs ar prezentāciju lietotni" at bounding box center [133, 88] width 72 height 15
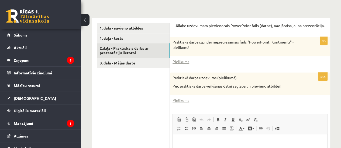
scroll to position [139, 0]
click at [177, 61] on link "Pielikums" at bounding box center [180, 62] width 17 height 6
click at [182, 97] on div "33p Praktiskā darba uzdevums (pielikumā). Pēc praktiskā darba veikšanas datni s…" at bounding box center [250, 149] width 160 height 153
click at [181, 101] on link "Pielikums" at bounding box center [180, 101] width 17 height 6
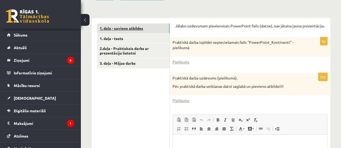
click at [129, 28] on link "1. daļa - savieno atbildes" at bounding box center [133, 28] width 72 height 10
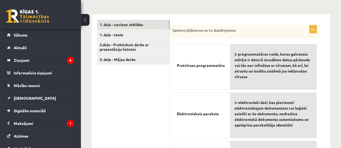
scroll to position [138, 0]
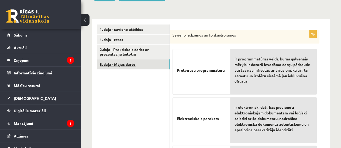
click at [122, 65] on link "3. daļa - Mājas darbs" at bounding box center [133, 65] width 72 height 10
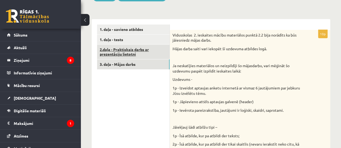
scroll to position [0, 0]
click at [130, 50] on link "2.daļa - Praktiskais darbs ar prezentāciju lietotni" at bounding box center [133, 52] width 72 height 15
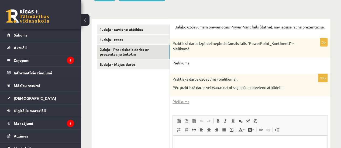
click at [186, 62] on link "Pielikums" at bounding box center [180, 63] width 17 height 6
click at [184, 60] on link "Pielikums" at bounding box center [180, 63] width 17 height 6
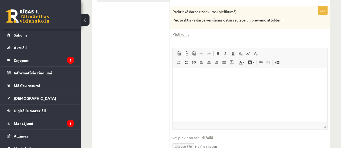
scroll to position [211, 0]
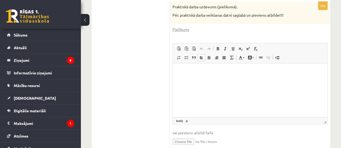
click at [220, 80] on html at bounding box center [250, 71] width 154 height 16
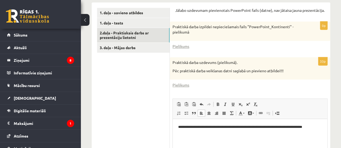
scroll to position [155, 0]
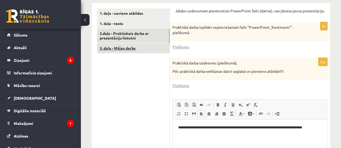
click at [127, 50] on link "3. daļa - Mājas darbs" at bounding box center [133, 48] width 72 height 10
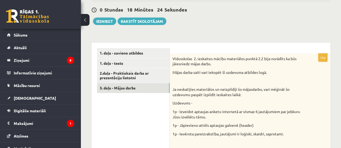
scroll to position [116, 0]
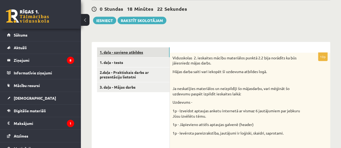
click at [122, 48] on link "1. daļa - savieno atbildes" at bounding box center [133, 52] width 72 height 10
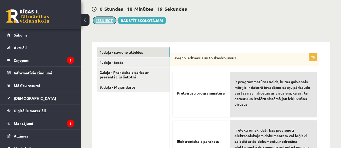
click at [102, 20] on button "Iesniegt" at bounding box center [104, 21] width 23 height 8
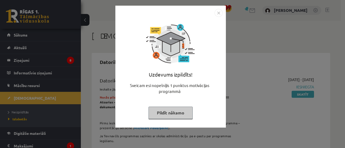
click at [216, 14] on img "Close" at bounding box center [218, 13] width 8 height 8
